Goal: Task Accomplishment & Management: Manage account settings

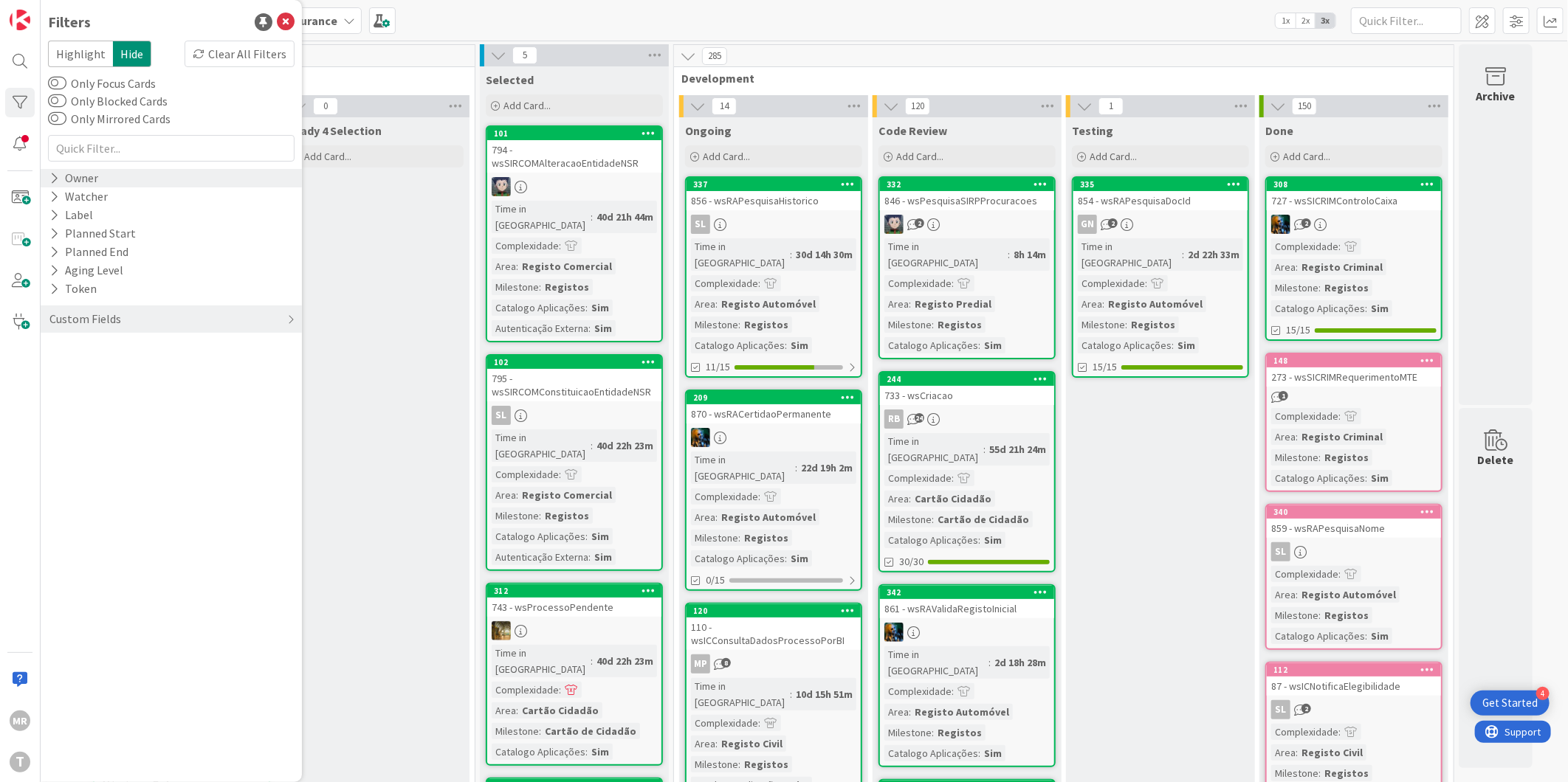
click at [53, 181] on icon at bounding box center [54, 178] width 9 height 13
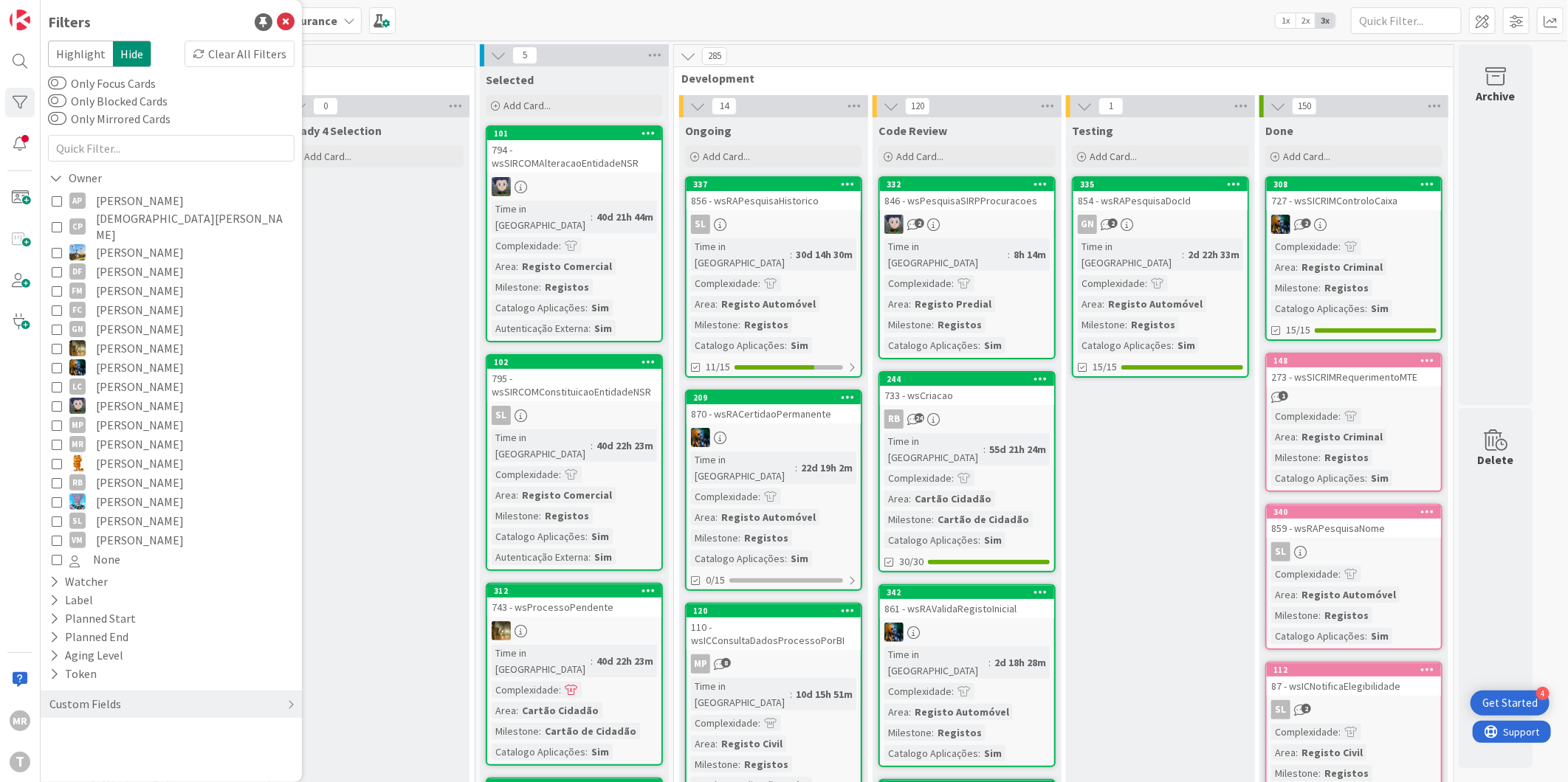
click at [135, 396] on span "[PERSON_NAME]" at bounding box center [140, 405] width 88 height 19
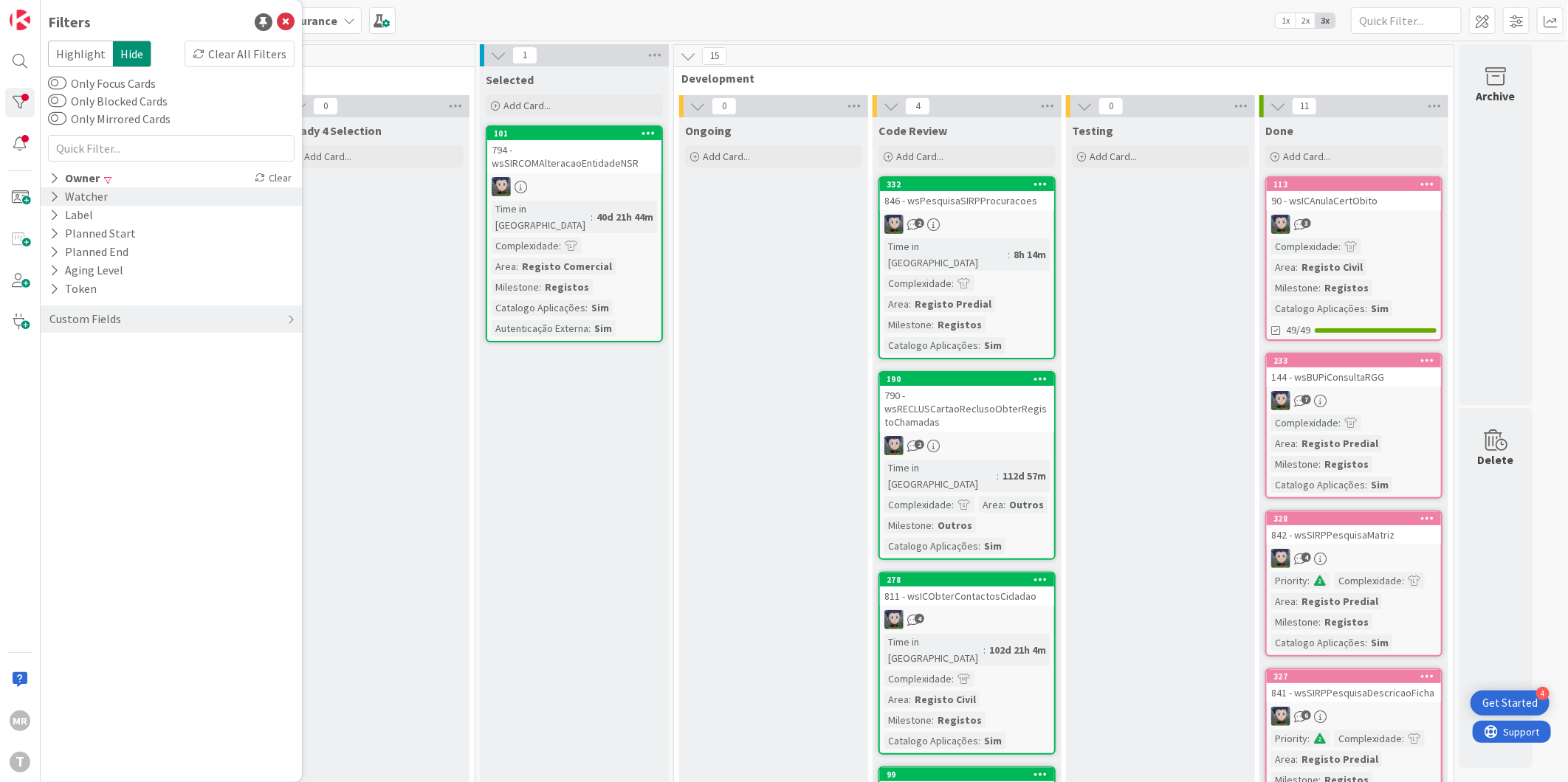
click at [77, 187] on div "Watcher" at bounding box center [79, 197] width 62 height 19
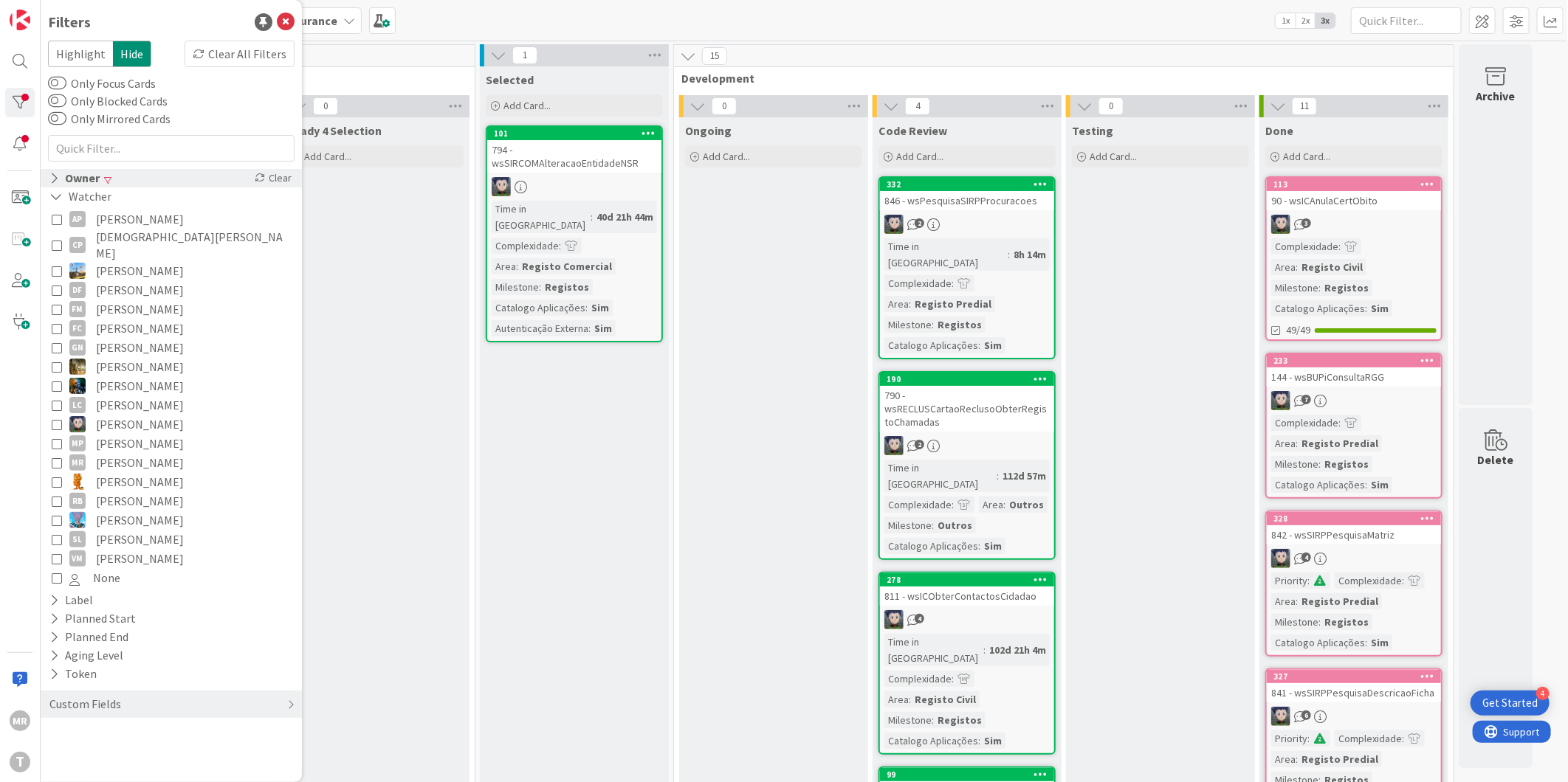
click at [81, 182] on div "Owner" at bounding box center [74, 178] width 53 height 19
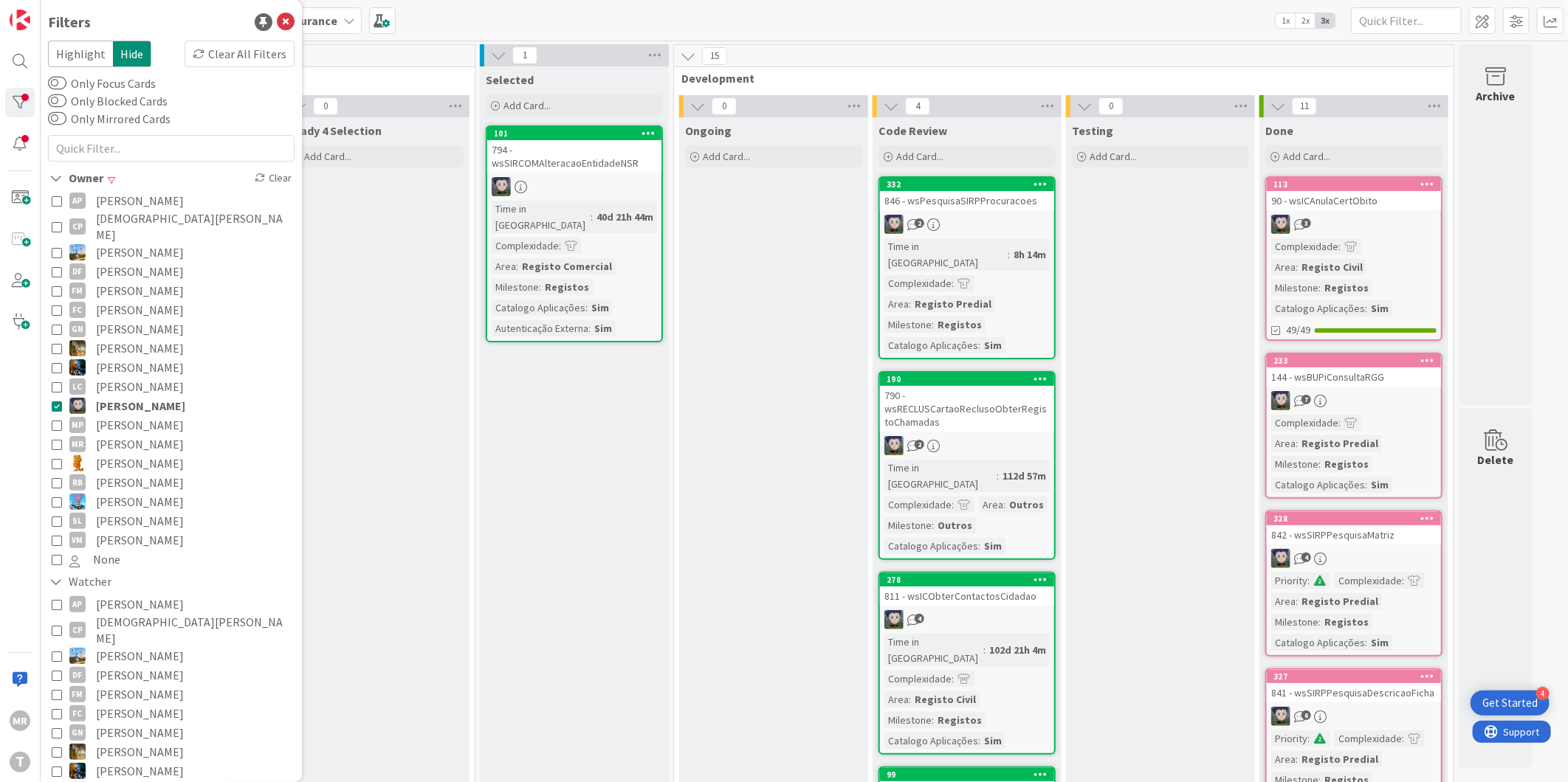
click at [113, 396] on span "[PERSON_NAME]" at bounding box center [141, 405] width 90 height 19
